Goal: Find specific page/section: Locate item on page

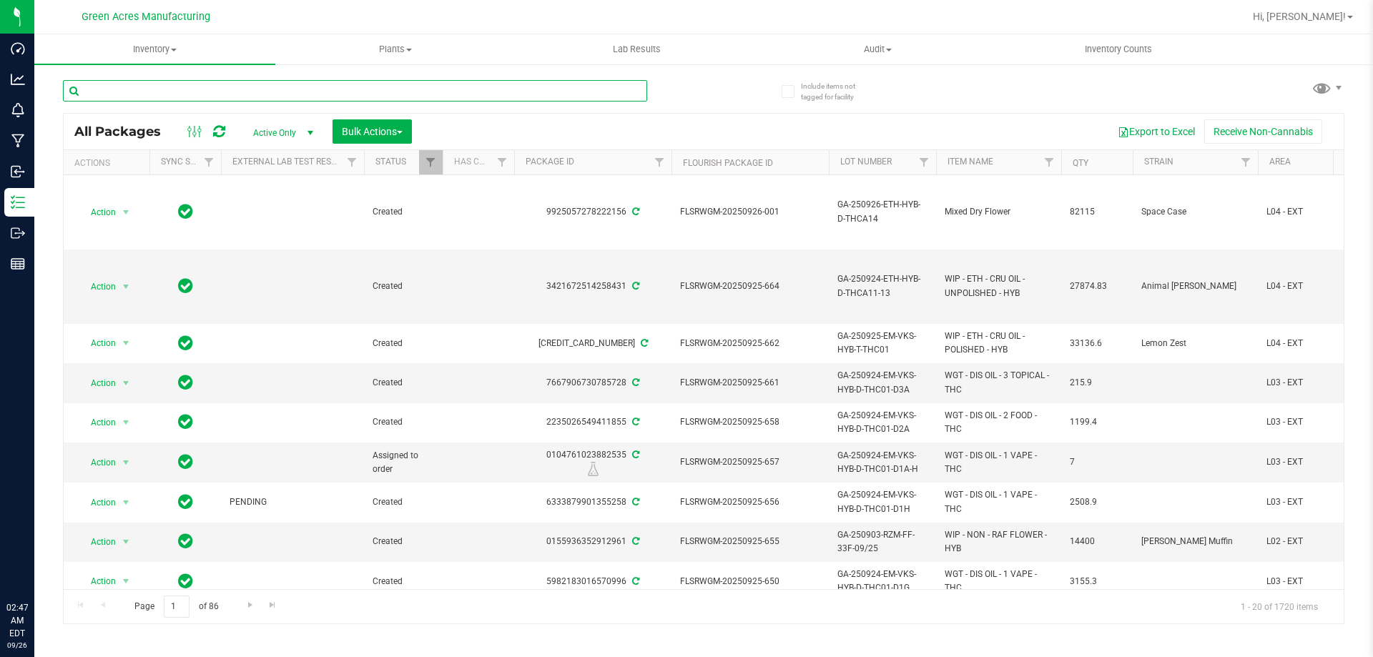
click at [300, 95] on input "text" at bounding box center [355, 90] width 584 height 21
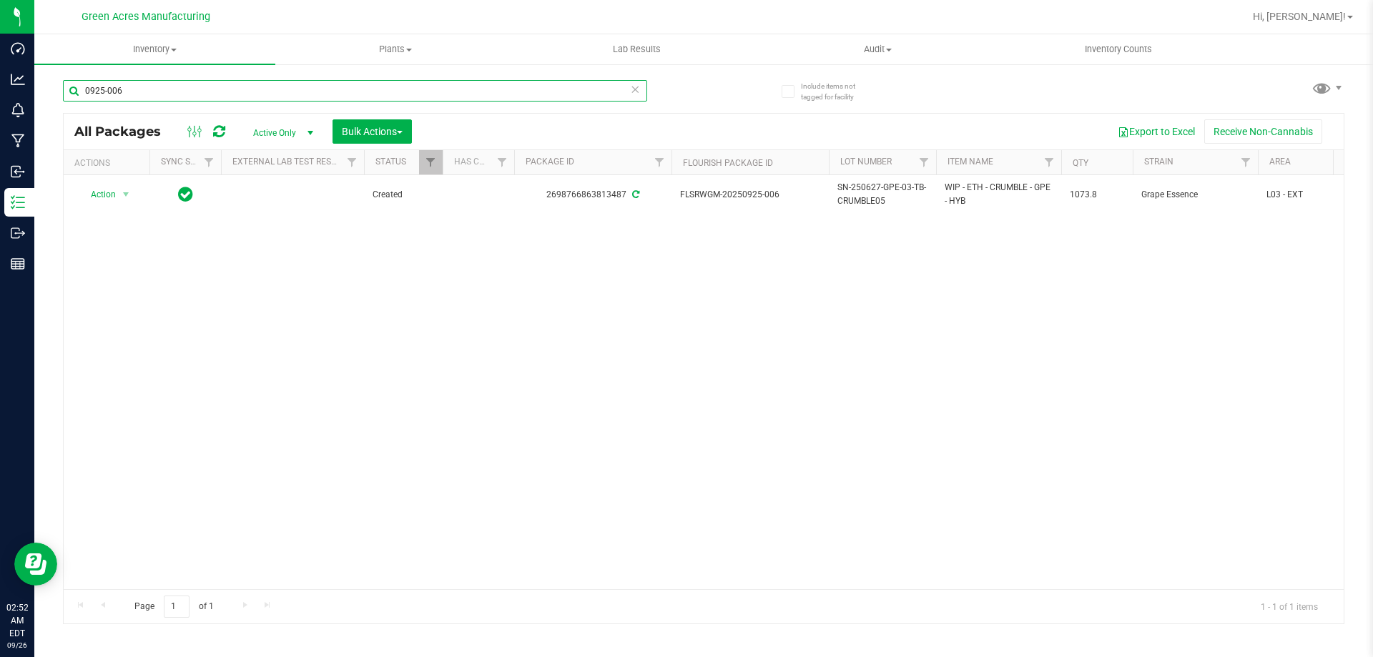
type input "0925-006"
click at [1304, 20] on span "Hi, [PERSON_NAME]!" at bounding box center [1299, 16] width 93 height 11
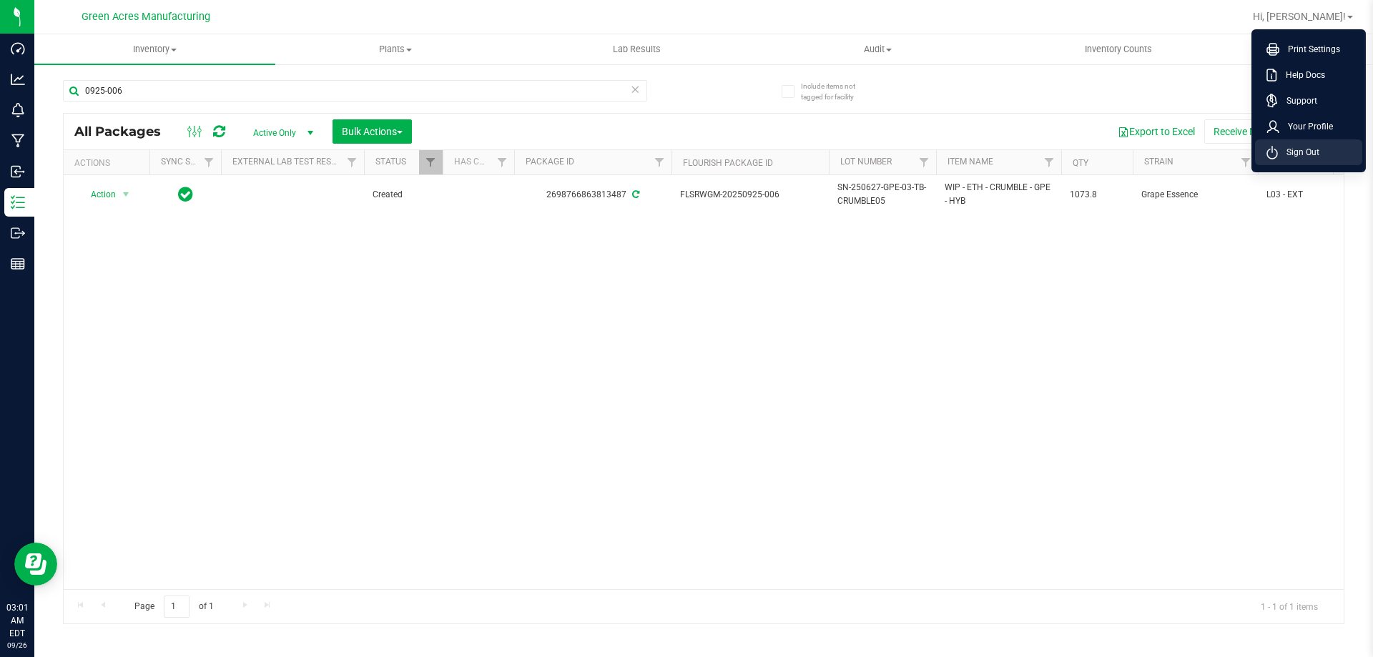
click at [1298, 154] on span "Sign Out" at bounding box center [1298, 152] width 41 height 14
